Goal: Transaction & Acquisition: Download file/media

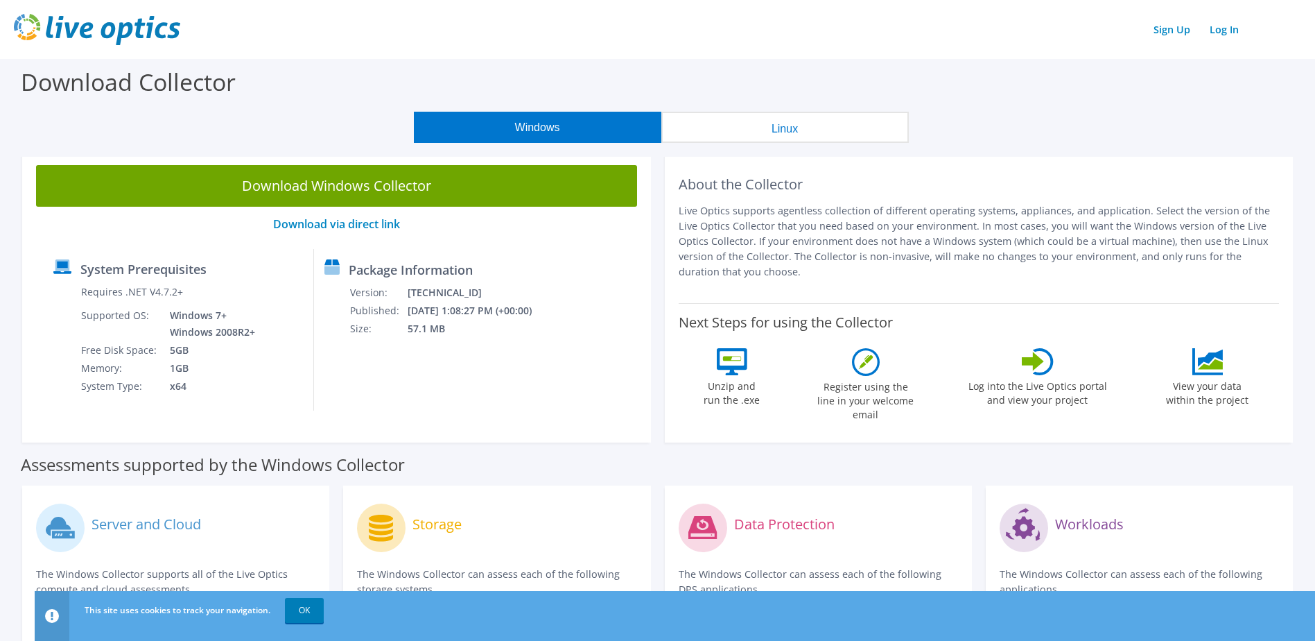
click at [327, 190] on link "Download Windows Collector" at bounding box center [336, 186] width 601 height 42
click at [372, 180] on link "Download Windows Collector" at bounding box center [336, 186] width 601 height 42
click at [239, 94] on div "Download Collector" at bounding box center [657, 85] width 1301 height 53
